Goal: Task Accomplishment & Management: Manage account settings

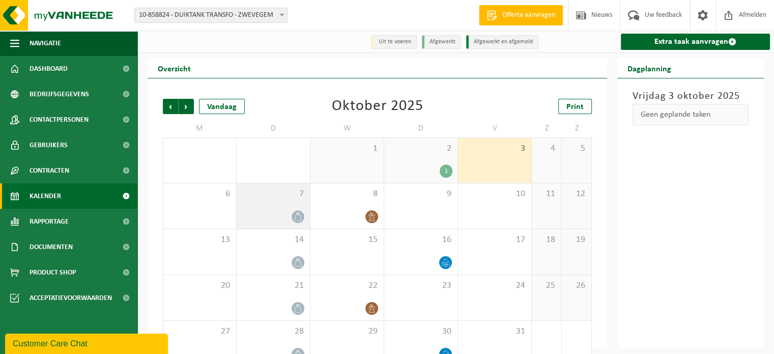
click at [299, 219] on icon at bounding box center [298, 216] width 9 height 9
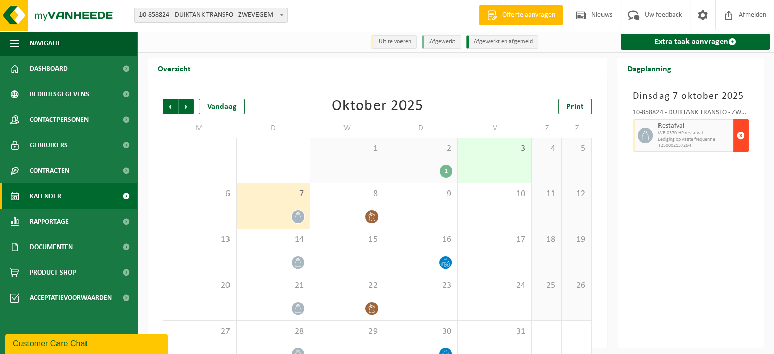
click at [740, 134] on span "button" at bounding box center [741, 135] width 8 height 20
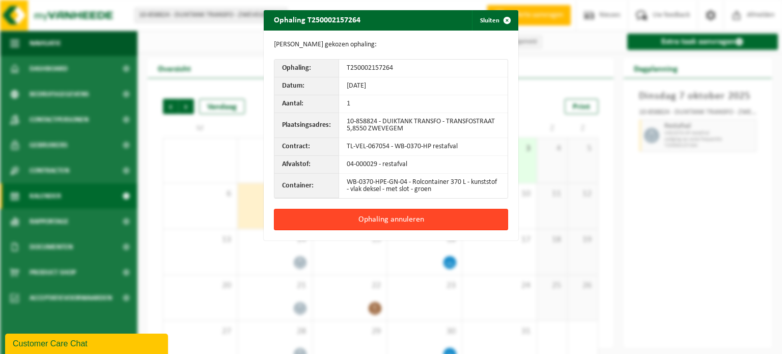
click at [417, 217] on button "Ophaling annuleren" at bounding box center [391, 219] width 234 height 21
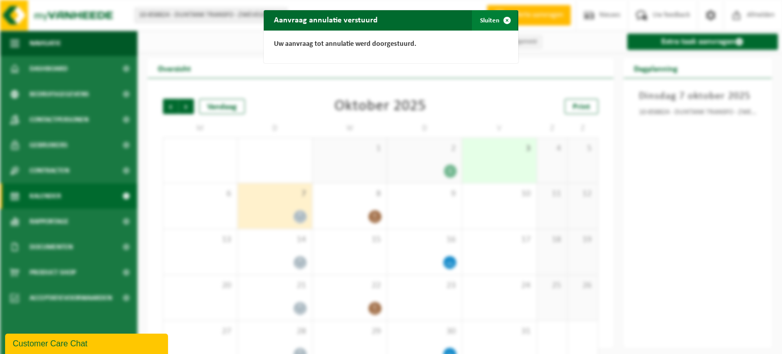
click at [488, 21] on button "Sluiten" at bounding box center [494, 20] width 45 height 20
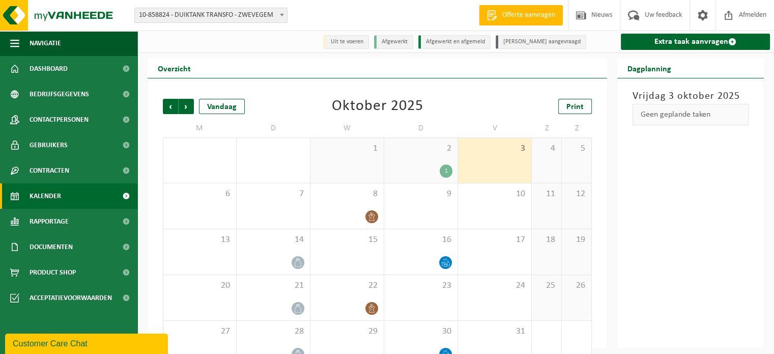
click at [442, 168] on div "1" at bounding box center [446, 170] width 13 height 13
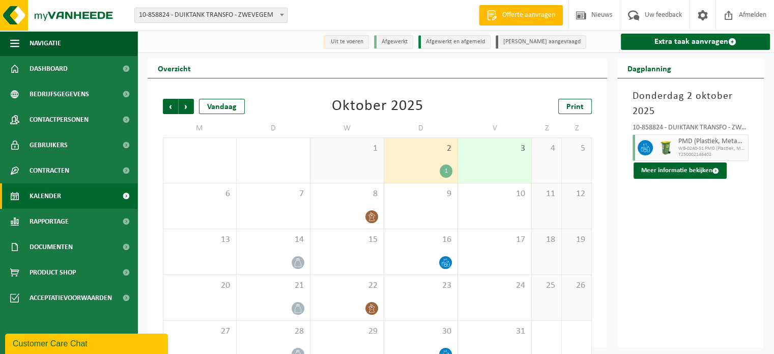
click at [710, 248] on div "Donderdag 2 oktober 2025 10-858824 - DUIKTANK TRANSFO - ZWEVEGEM PMD (Plastiek,…" at bounding box center [690, 212] width 147 height 269
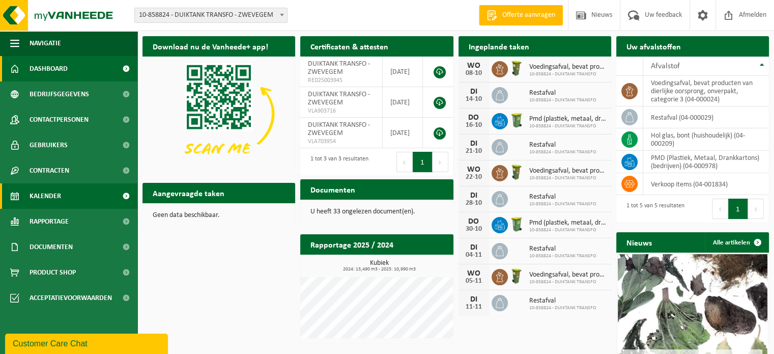
click at [49, 196] on span "Kalender" at bounding box center [46, 195] width 32 height 25
